Goal: Information Seeking & Learning: Understand process/instructions

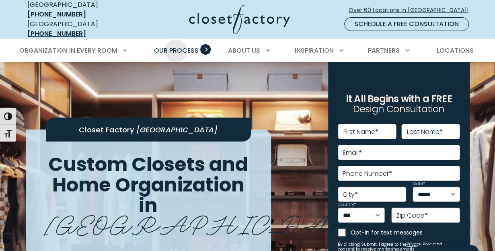
click at [176, 46] on span "Our Process" at bounding box center [176, 50] width 45 height 9
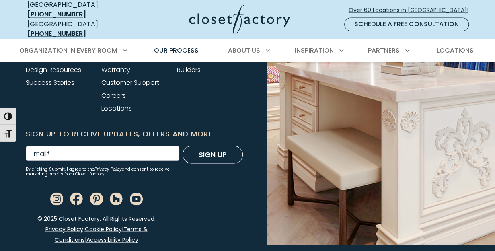
scroll to position [2098, 0]
click at [47, 70] on link "Design Resources" at bounding box center [53, 69] width 55 height 9
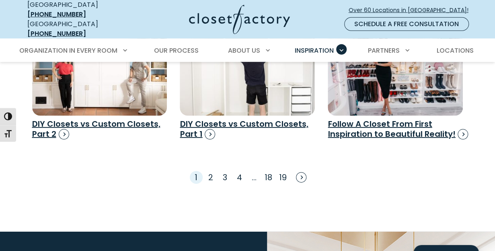
scroll to position [1141, 0]
